Goal: Share content: Share content

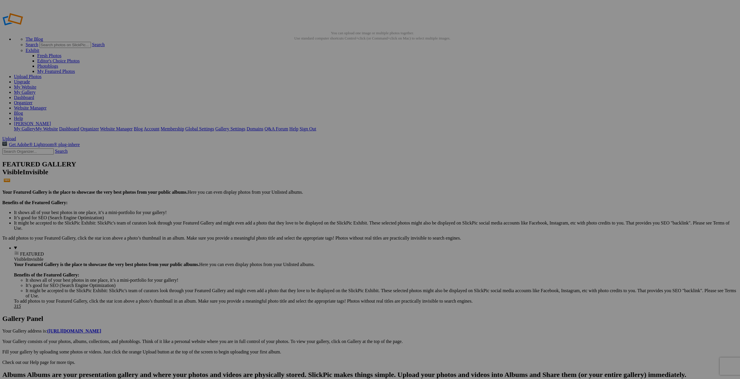
type input "Bears"
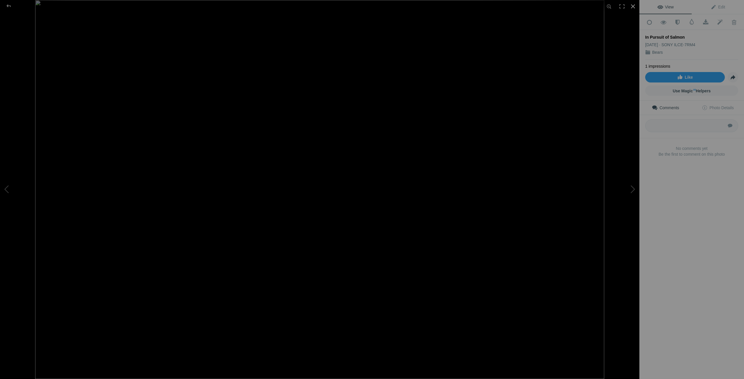
click at [631, 6] on div at bounding box center [633, 6] width 13 height 13
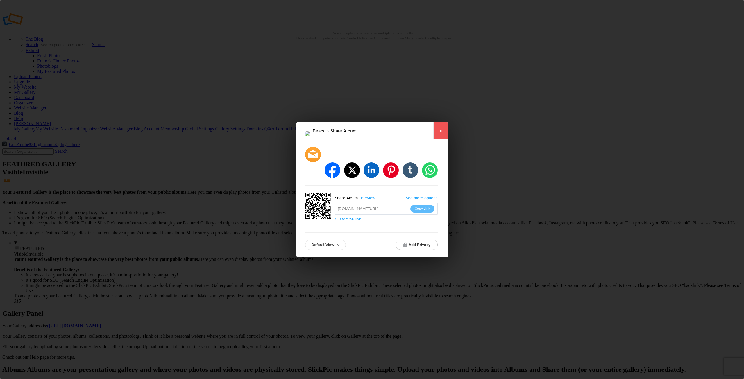
click at [444, 133] on link "×" at bounding box center [441, 130] width 15 height 17
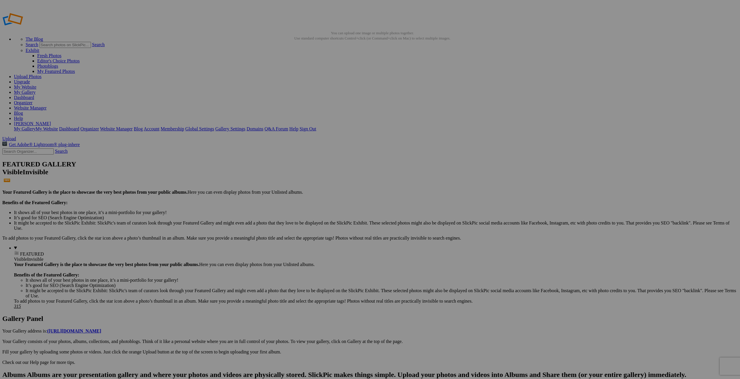
type input "[GEOGRAPHIC_DATA]"
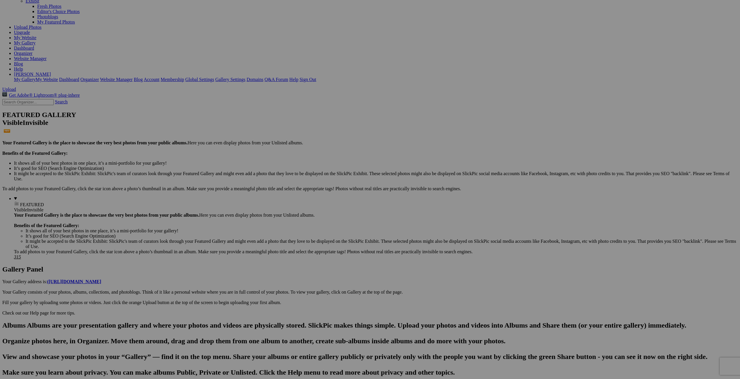
scroll to position [50, 0]
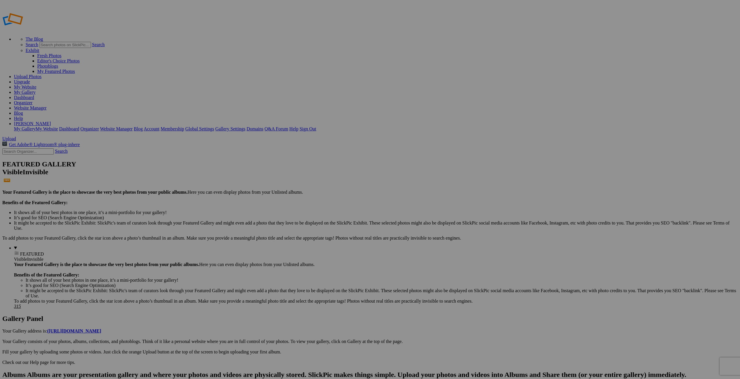
type input "Bears"
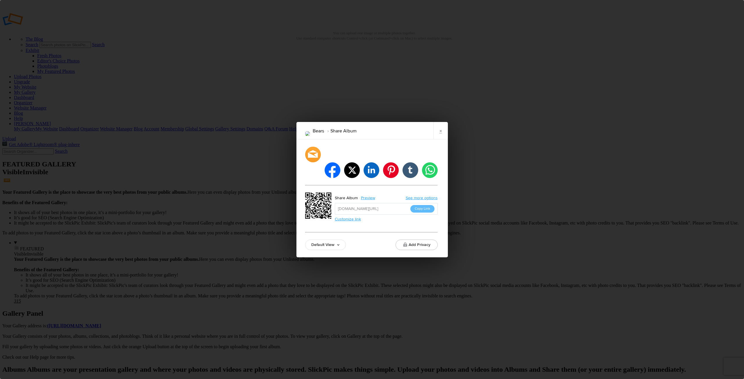
click at [388, 140] on div "Bears Share Album" at bounding box center [342, 130] width 91 height 17
click at [441, 138] on link "×" at bounding box center [441, 130] width 15 height 17
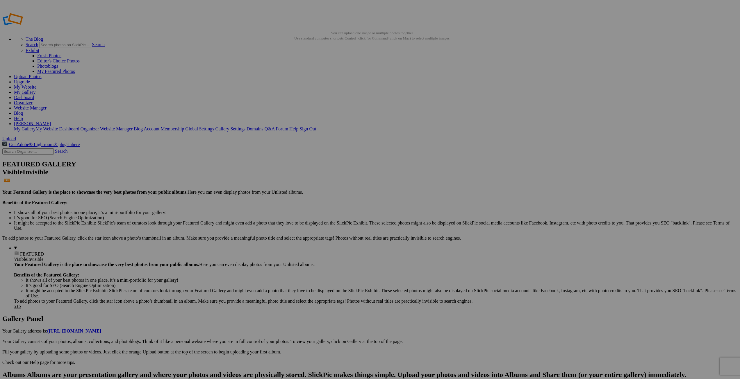
click at [38, 246] on details "FEATURED Visible Invisible Your Featured Gallery is the place to showcase the v…" at bounding box center [376, 278] width 724 height 64
